Goal: Task Accomplishment & Management: Use online tool/utility

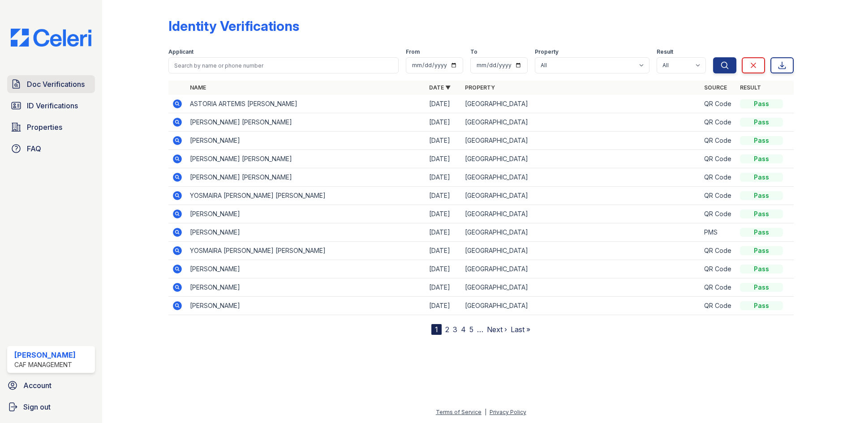
click at [50, 82] on span "Doc Verifications" at bounding box center [56, 84] width 58 height 11
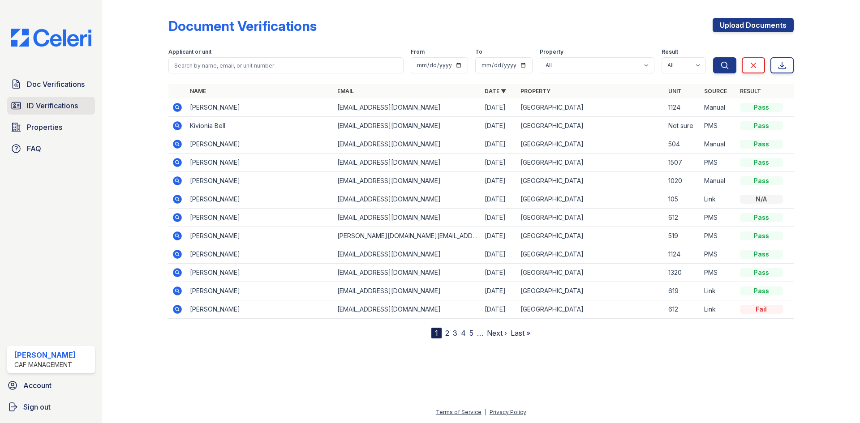
click at [60, 104] on span "ID Verifications" at bounding box center [52, 105] width 51 height 11
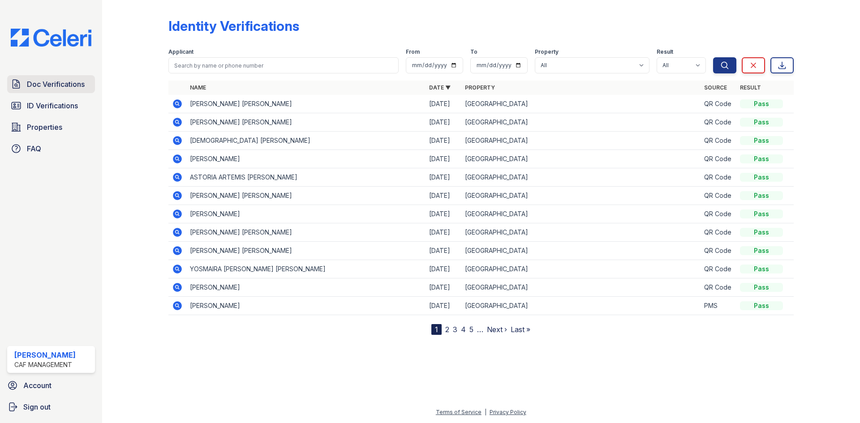
click at [49, 78] on link "Doc Verifications" at bounding box center [51, 84] width 88 height 18
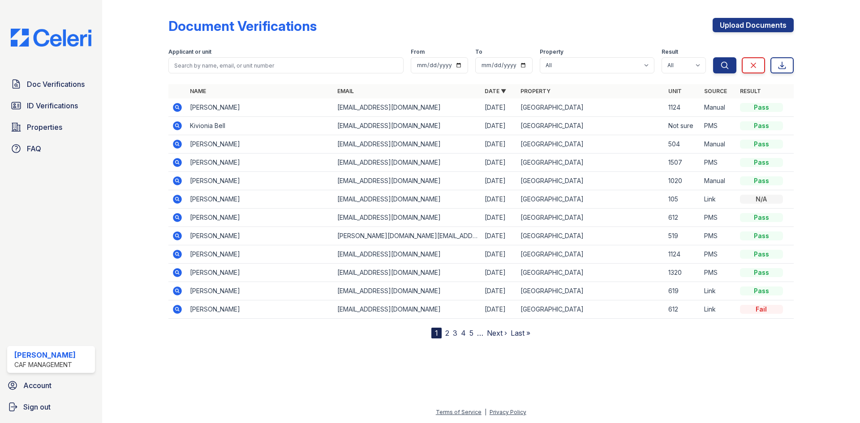
click at [175, 130] on icon at bounding box center [177, 125] width 11 height 11
